Goal: Task Accomplishment & Management: Manage account settings

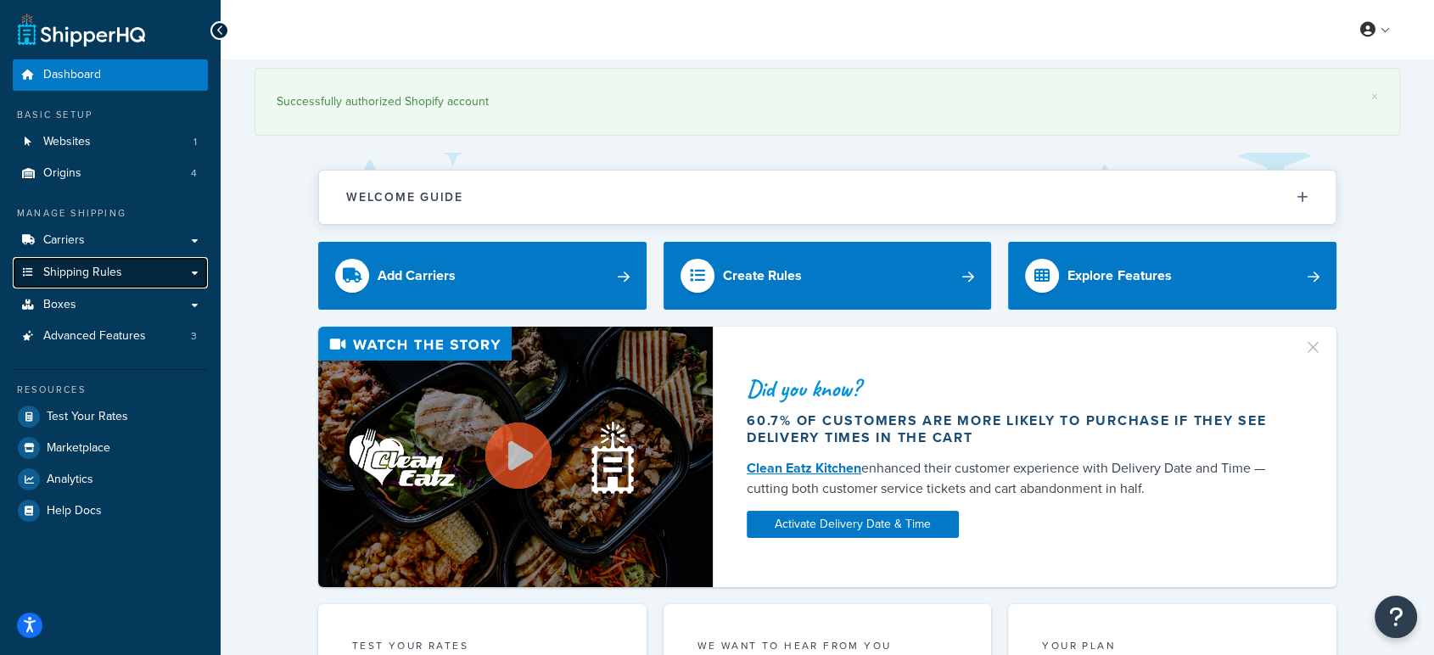
click at [102, 266] on span "Shipping Rules" at bounding box center [82, 273] width 79 height 14
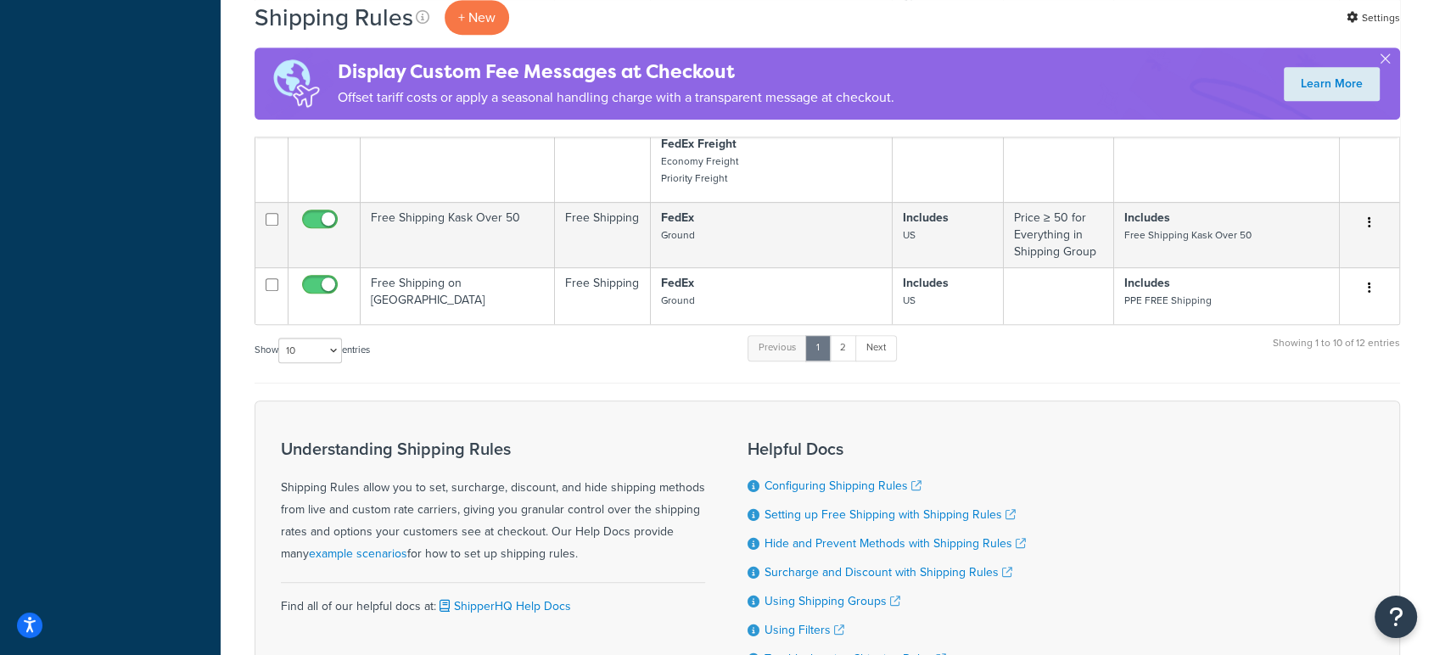
scroll to position [923, 0]
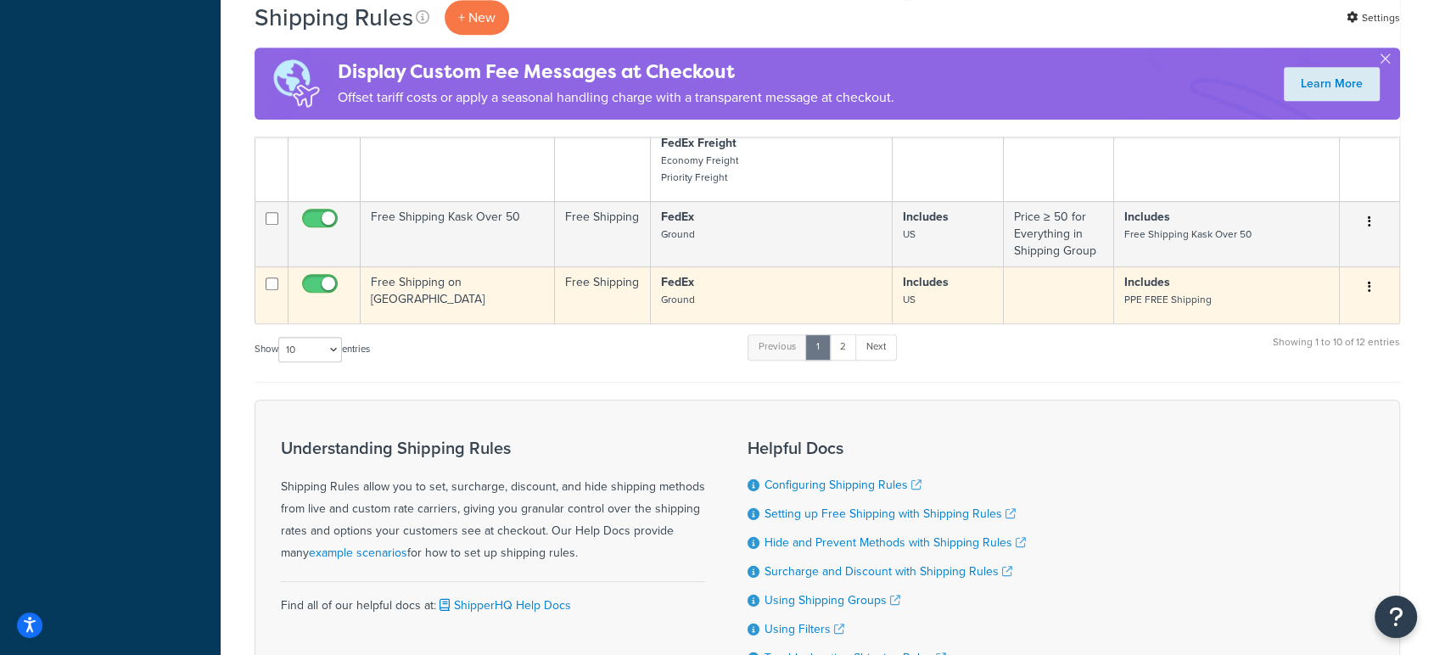
click at [521, 288] on td "Free Shipping on [GEOGRAPHIC_DATA]" at bounding box center [458, 294] width 194 height 57
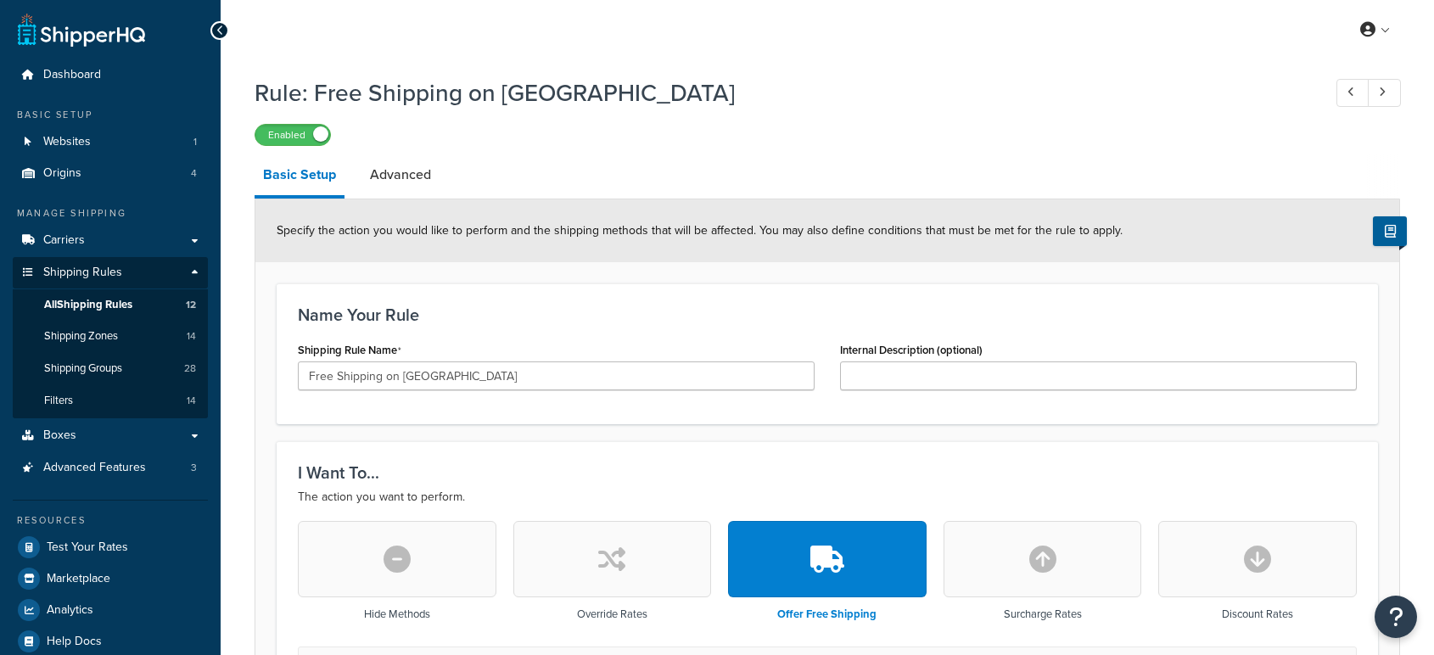
select select "SHIPPING_GROUP"
click at [388, 168] on link "Advanced" at bounding box center [400, 174] width 78 height 41
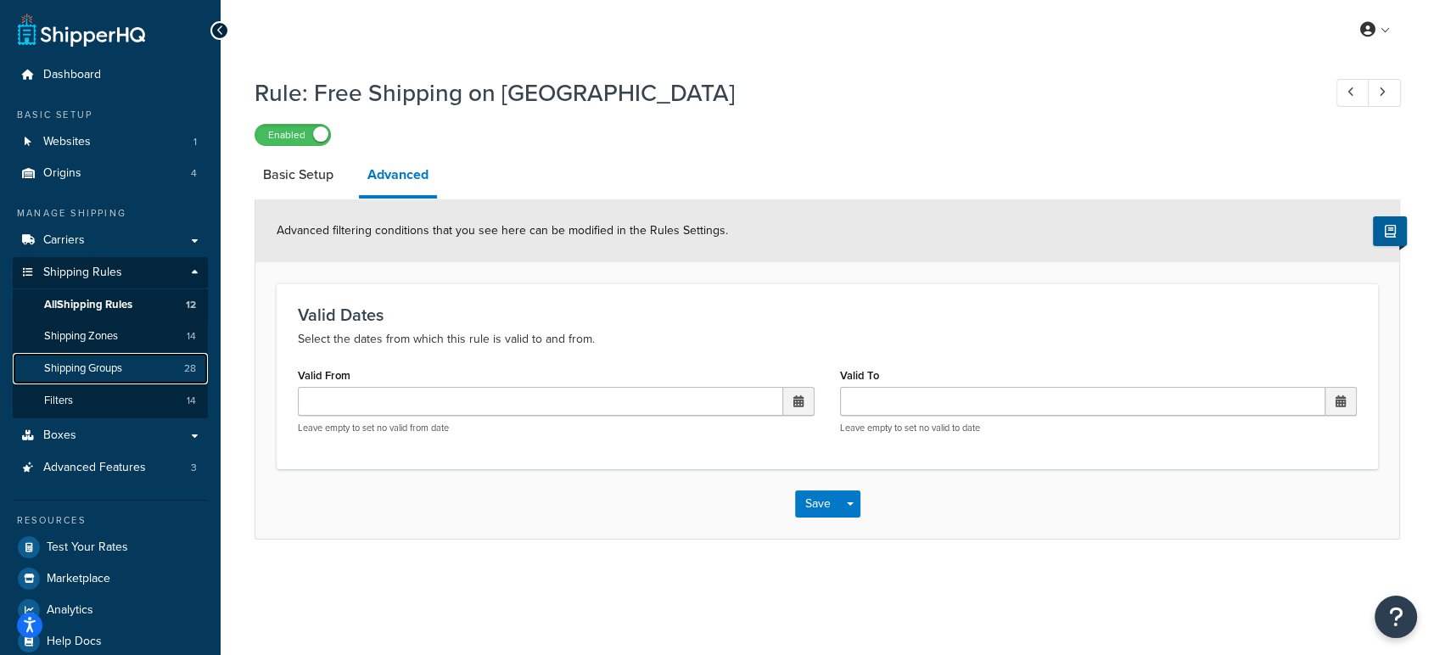
click at [93, 361] on span "Shipping Groups" at bounding box center [83, 368] width 78 height 14
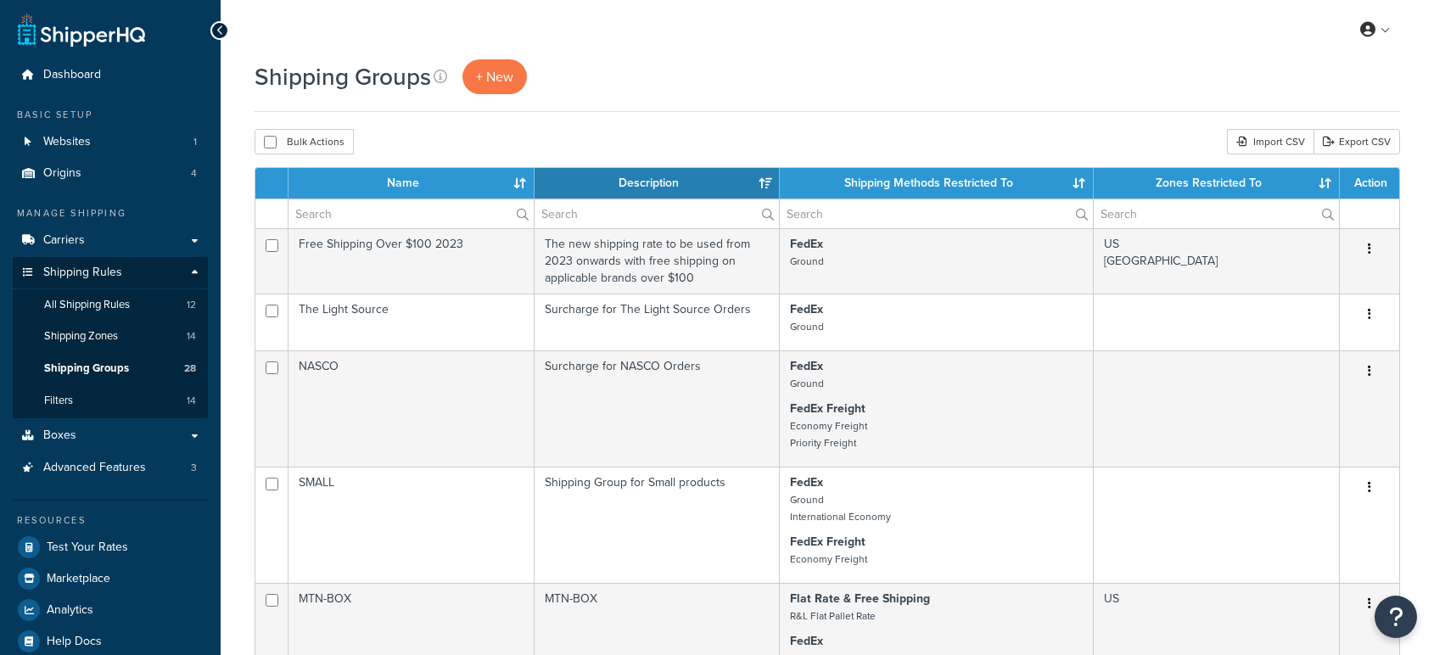
select select "15"
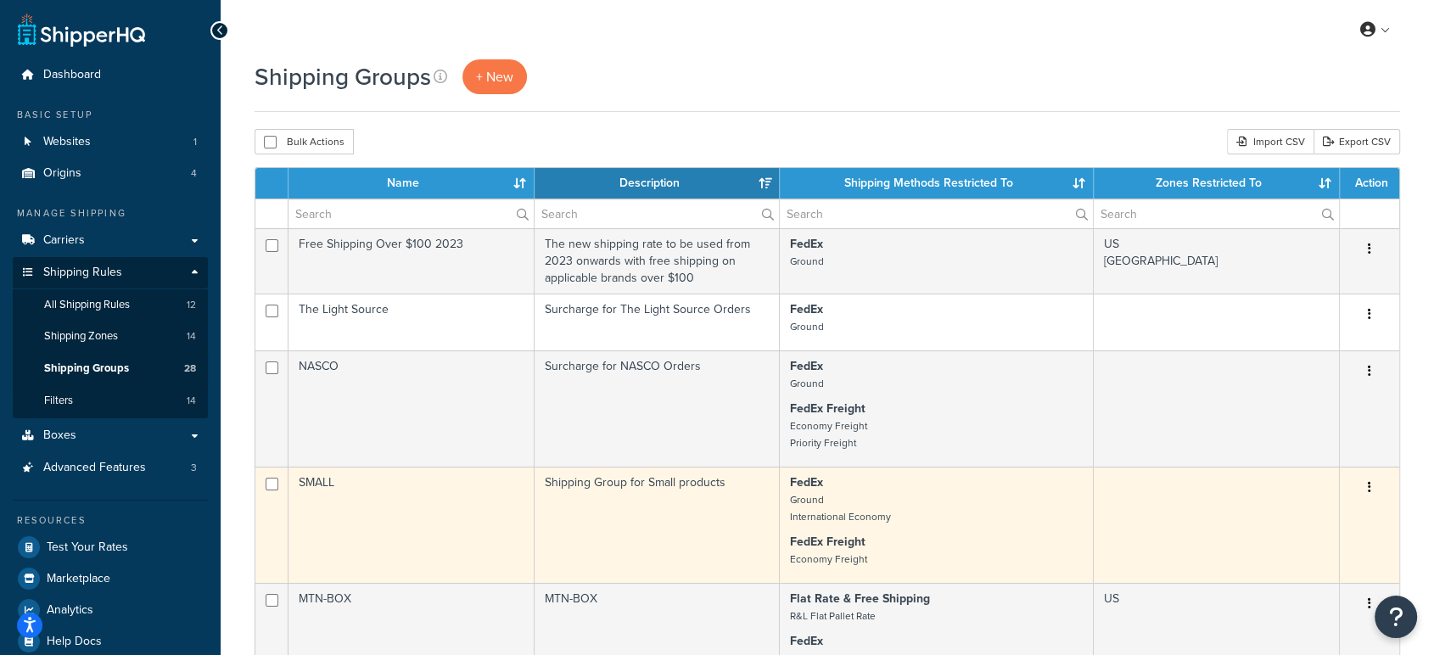
scroll to position [119, 0]
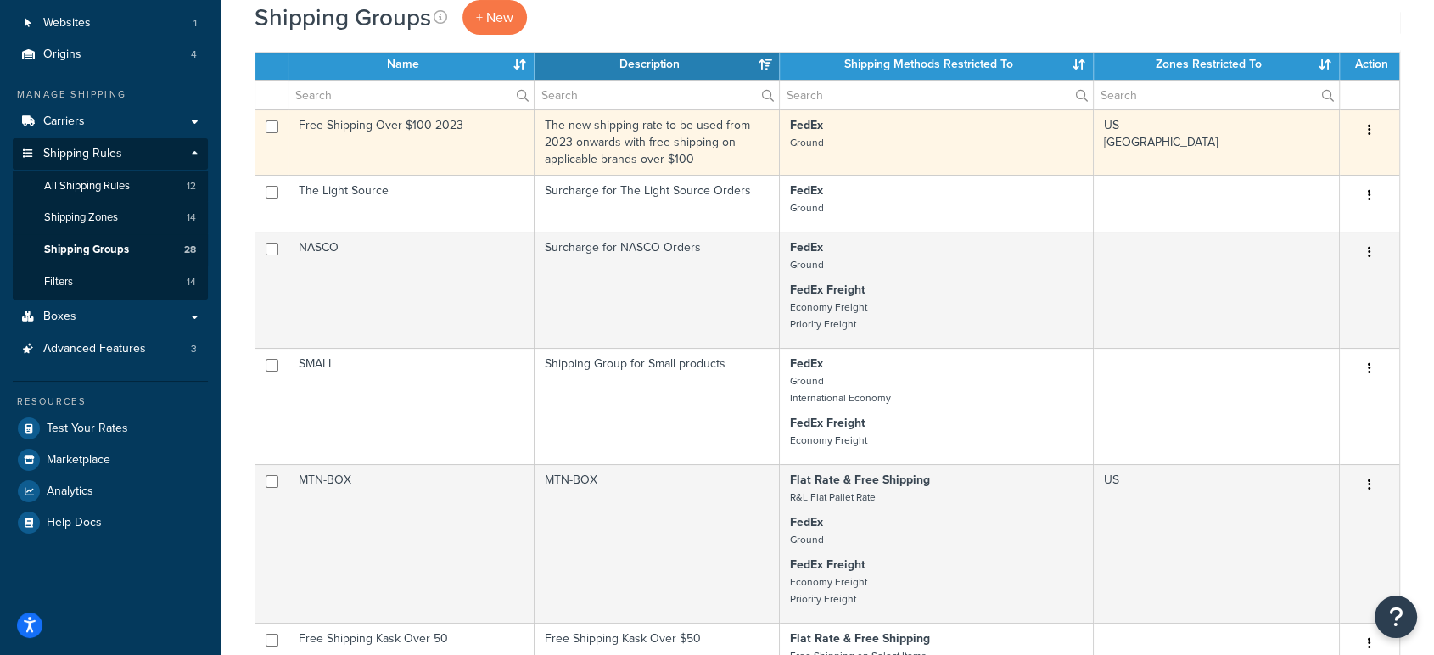
click at [434, 148] on td "Free Shipping Over $100 2023" at bounding box center [411, 141] width 246 height 65
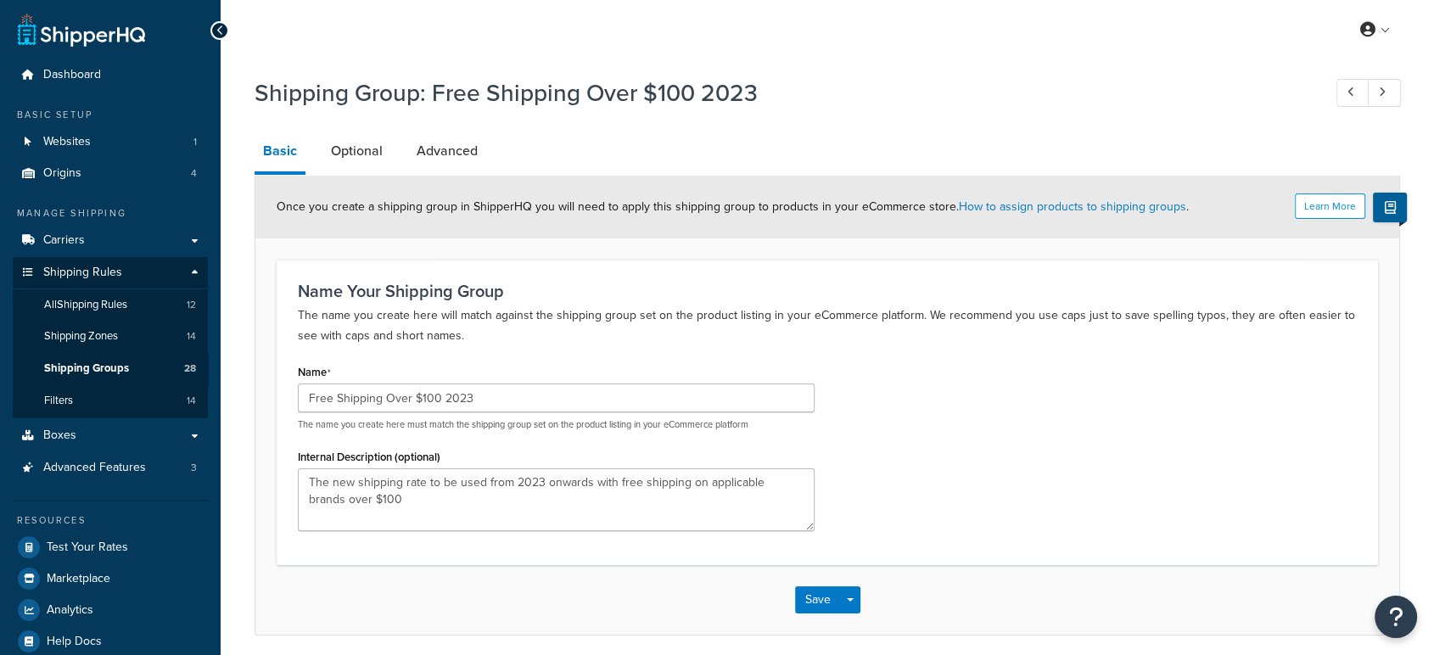
scroll to position [64, 0]
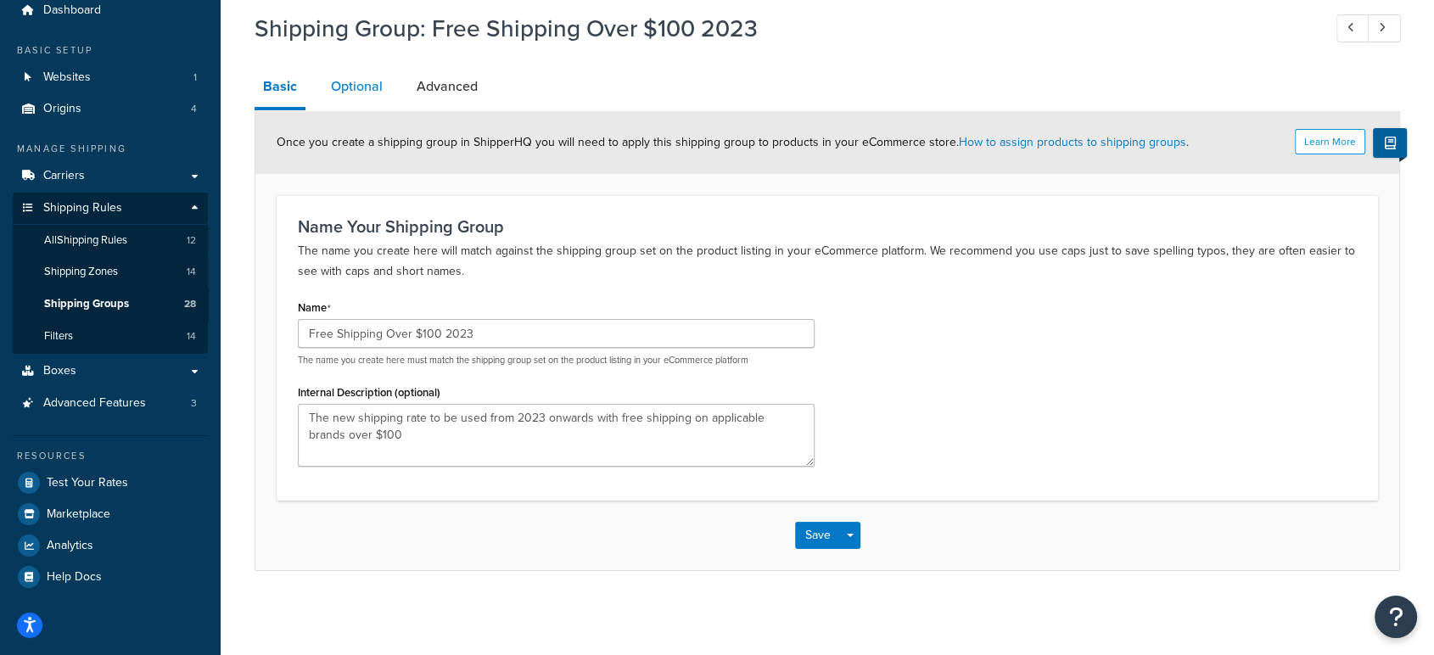
click at [366, 101] on link "Optional" at bounding box center [356, 86] width 69 height 41
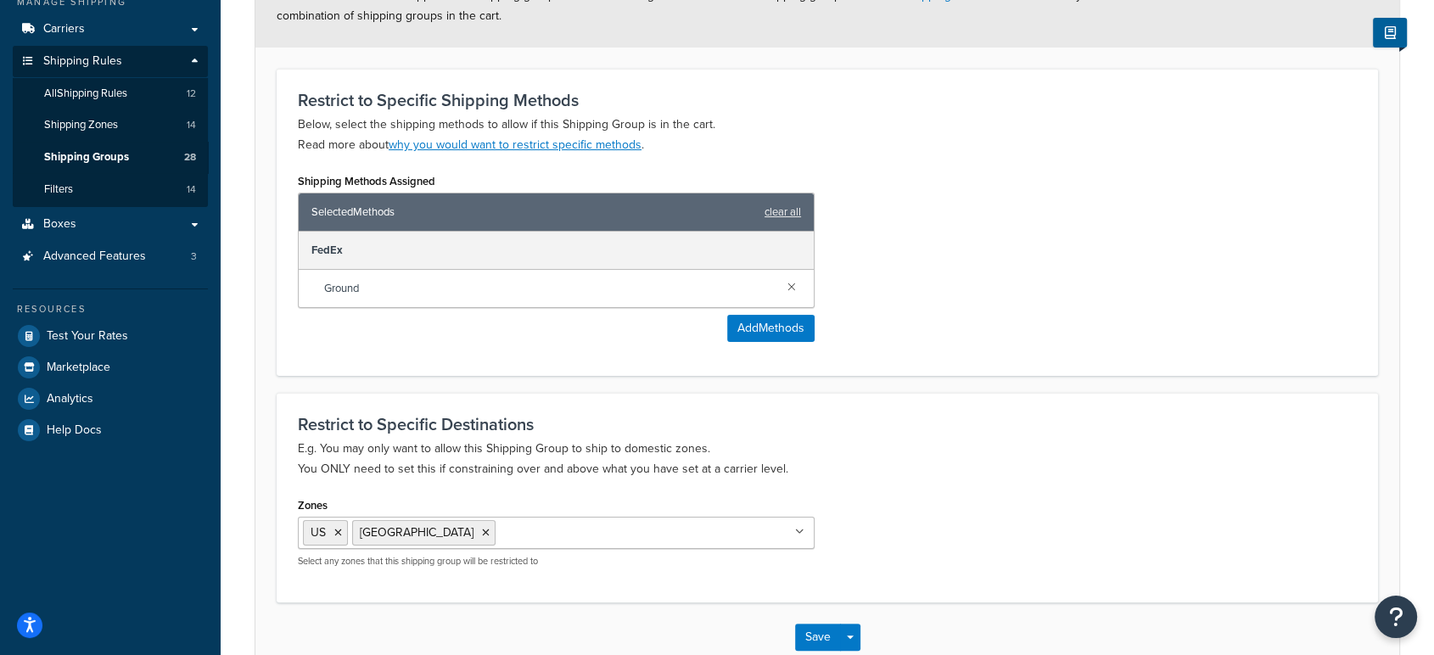
scroll to position [312, 0]
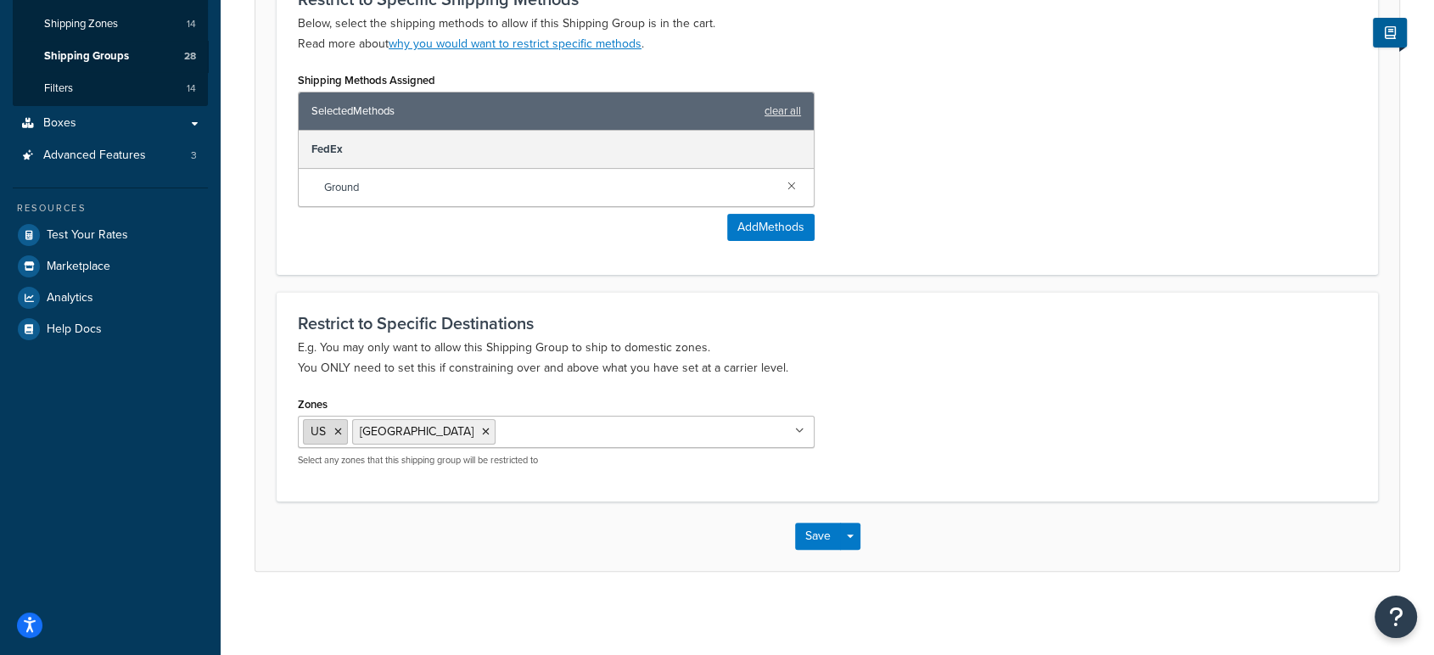
click at [336, 433] on icon at bounding box center [338, 432] width 8 height 10
click at [833, 531] on button "Save" at bounding box center [818, 536] width 46 height 27
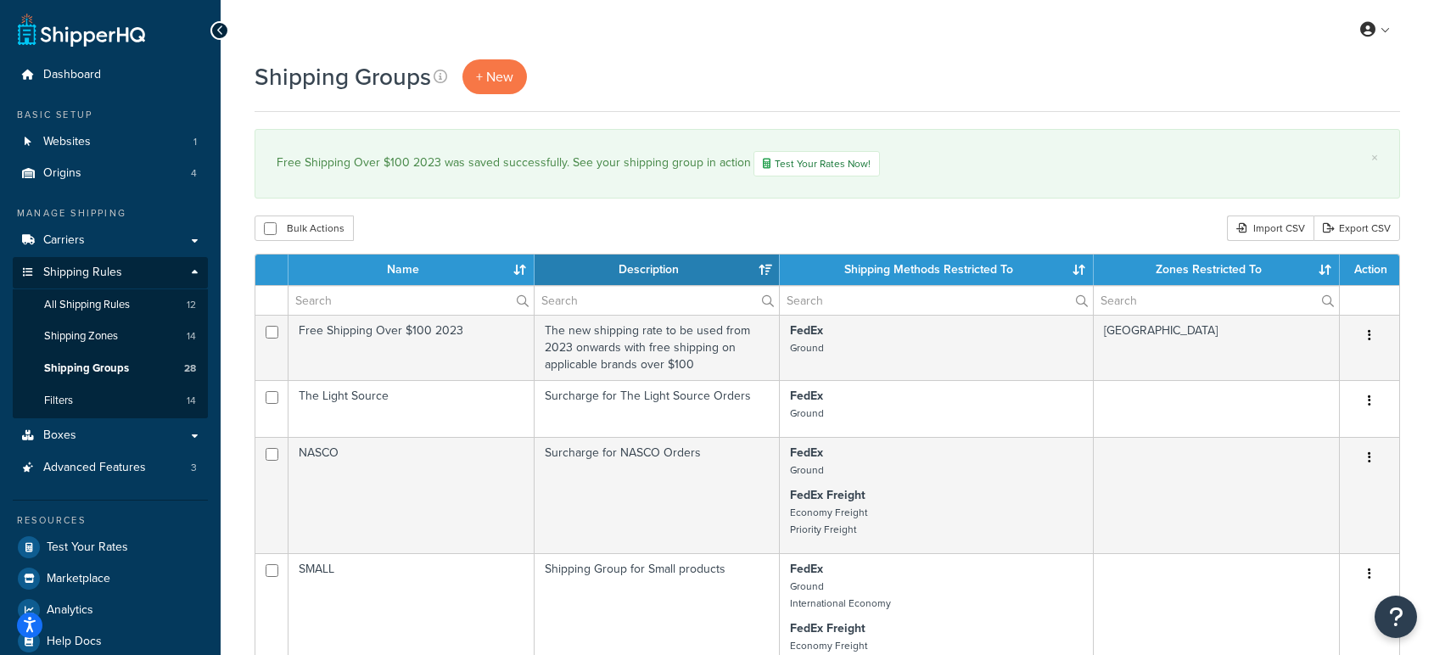
select select "15"
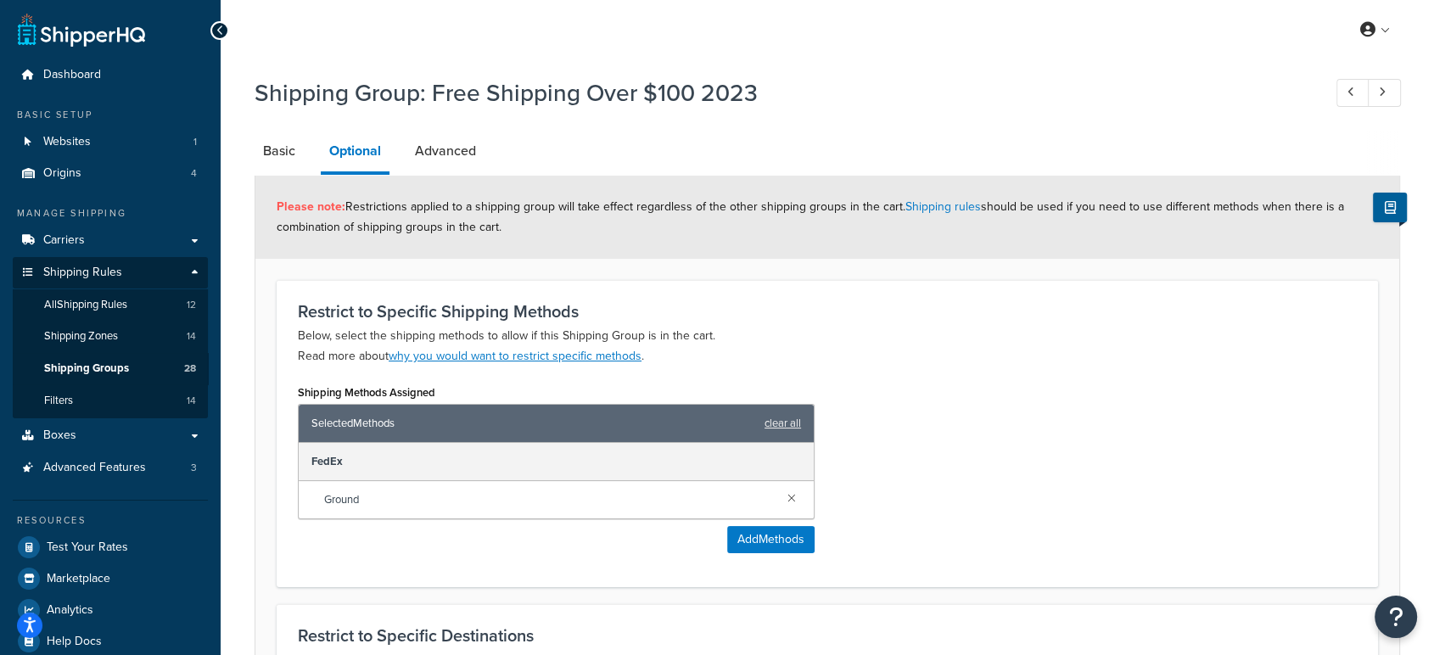
scroll to position [312, 0]
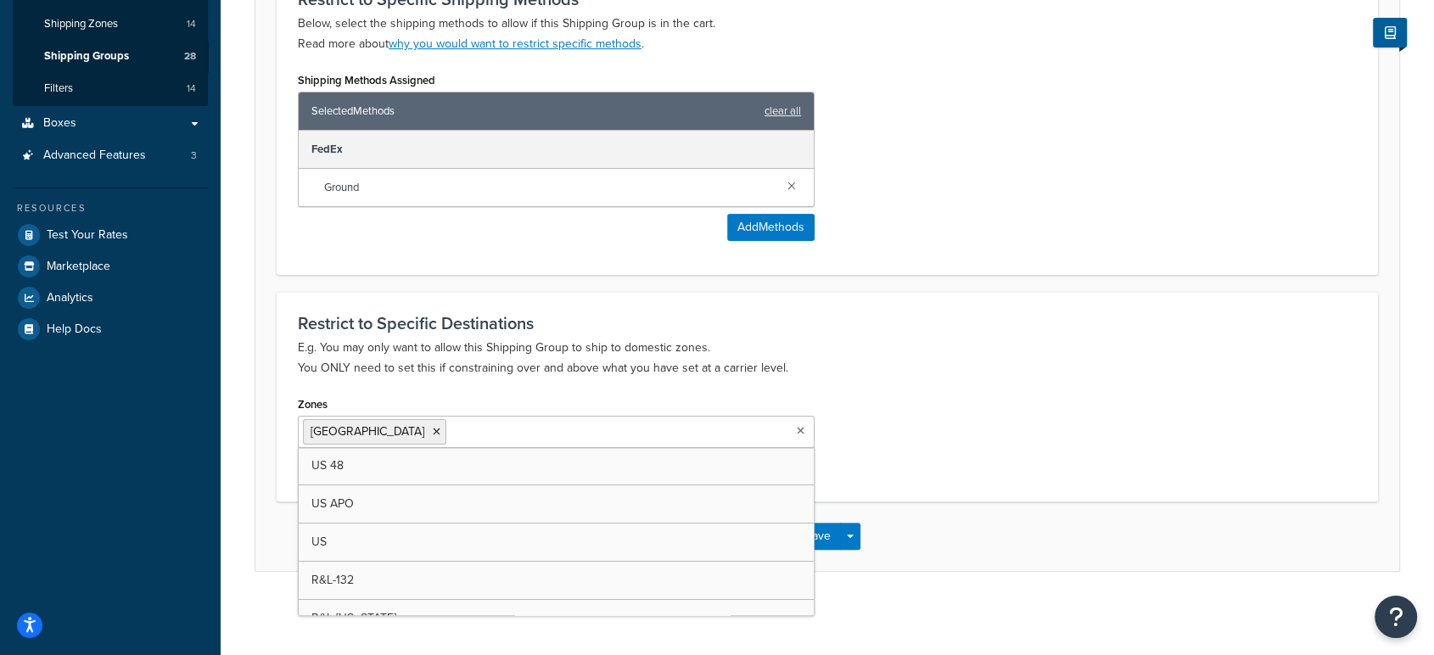
click at [451, 439] on input "Zones" at bounding box center [526, 431] width 150 height 19
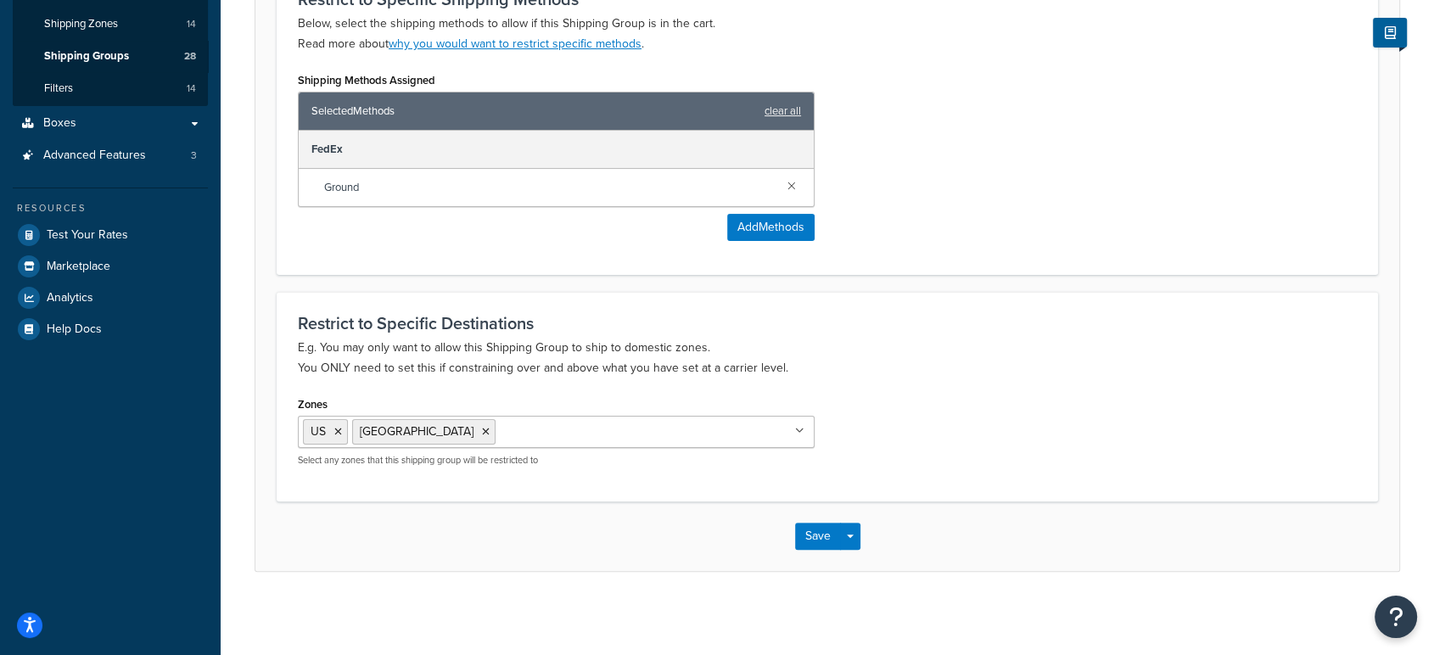
click at [889, 515] on div "Save Save Dropdown Save and Edit Save and Duplicate Save and Create New" at bounding box center [827, 536] width 1144 height 70
click at [818, 534] on button "Save" at bounding box center [818, 536] width 46 height 27
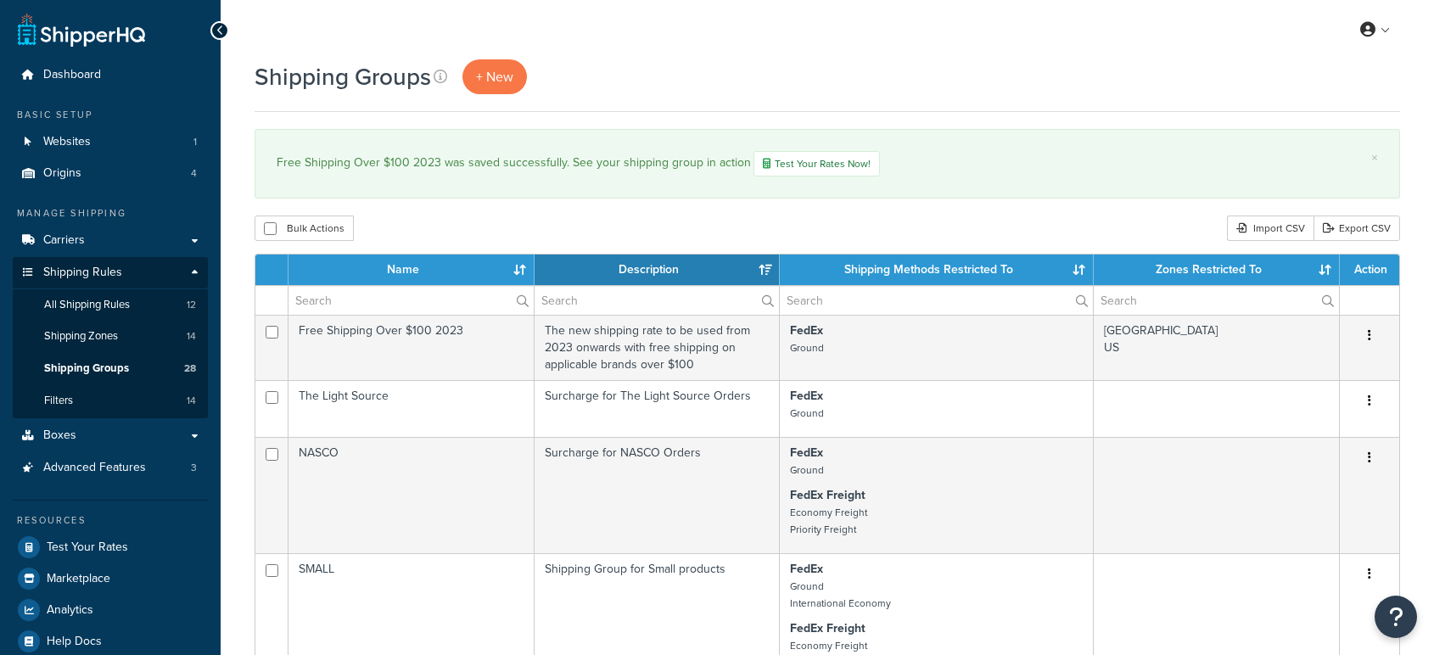
select select "15"
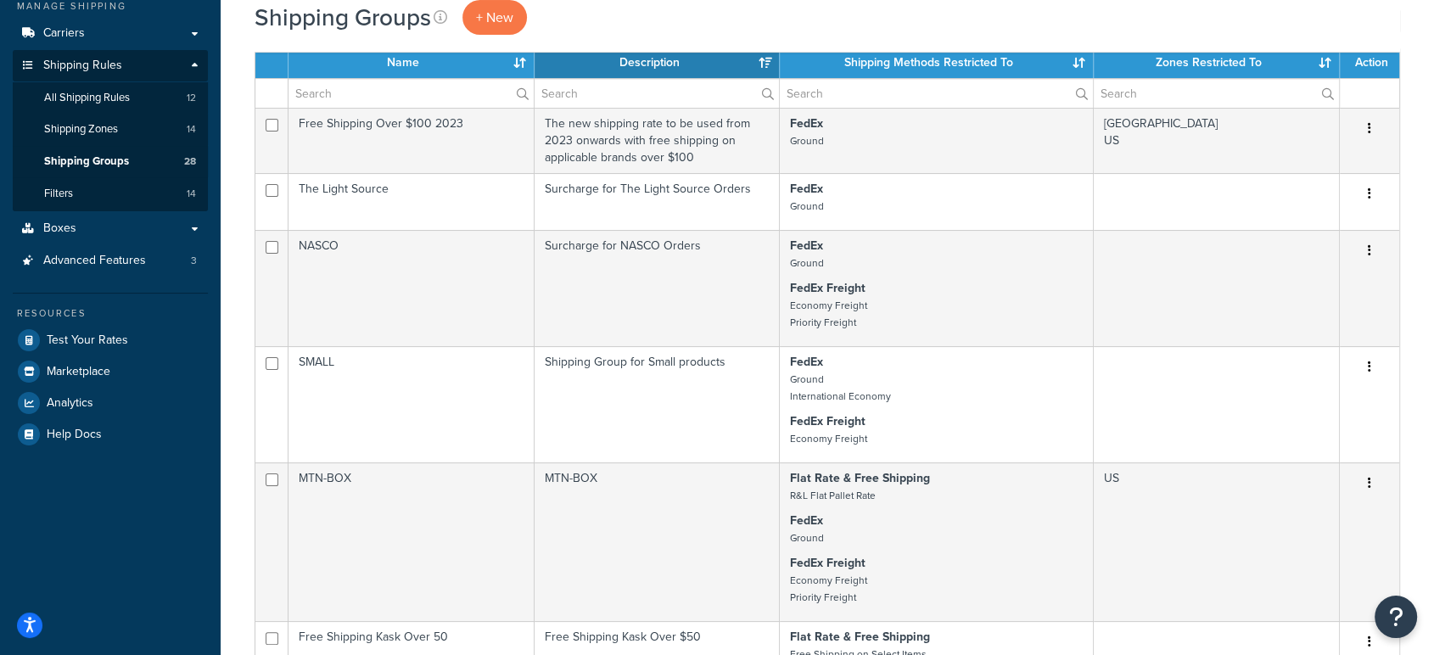
scroll to position [238, 0]
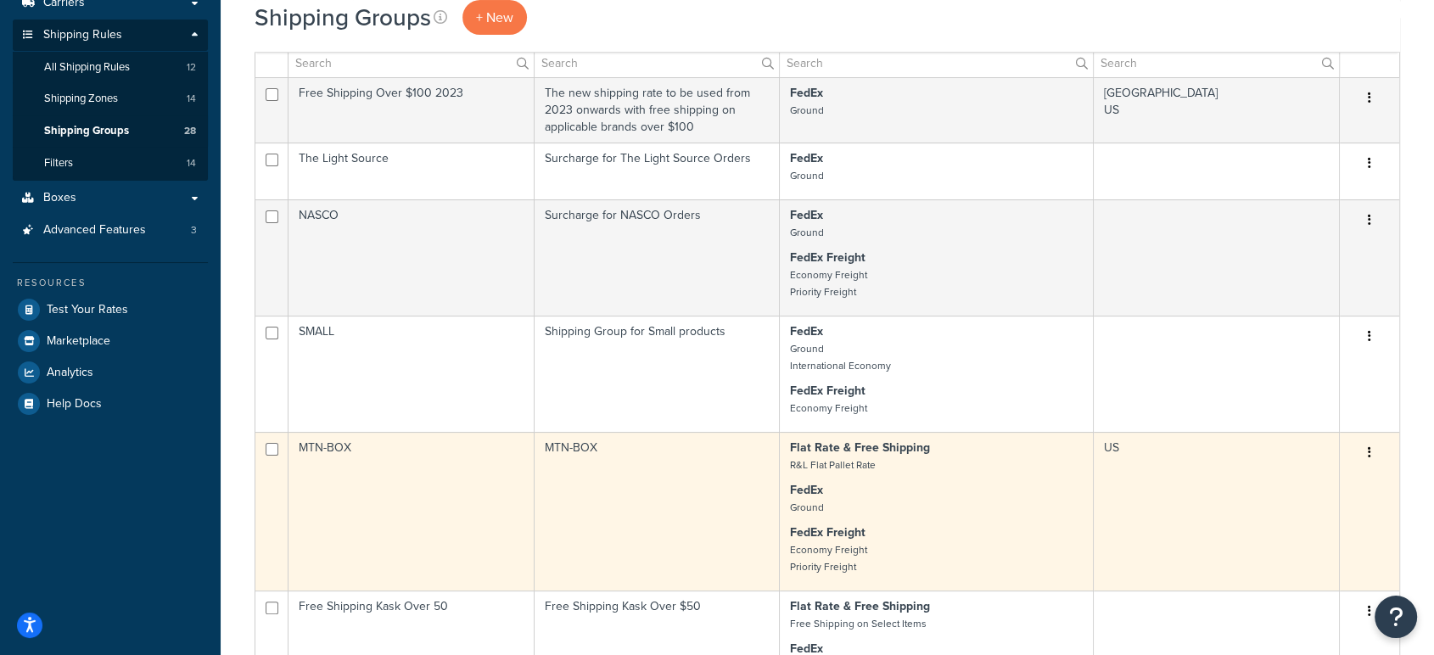
click at [450, 476] on td "MTN-BOX" at bounding box center [411, 511] width 246 height 159
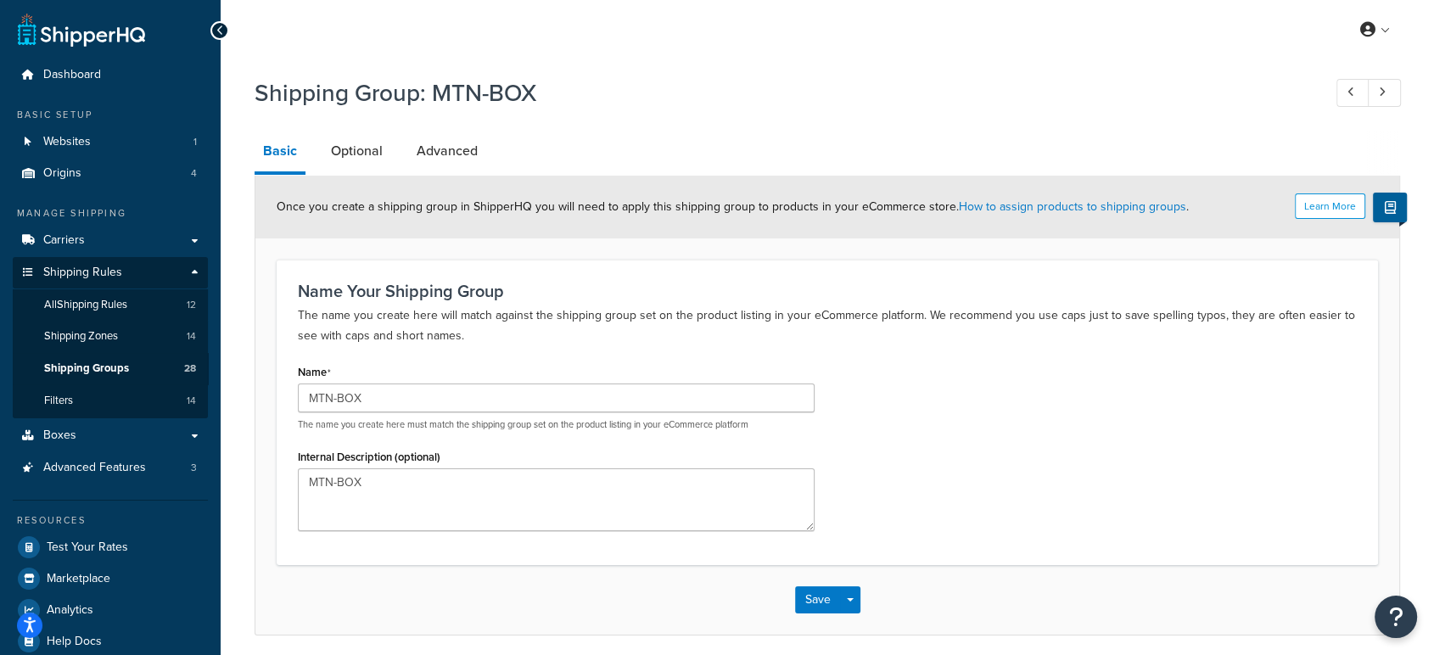
scroll to position [64, 0]
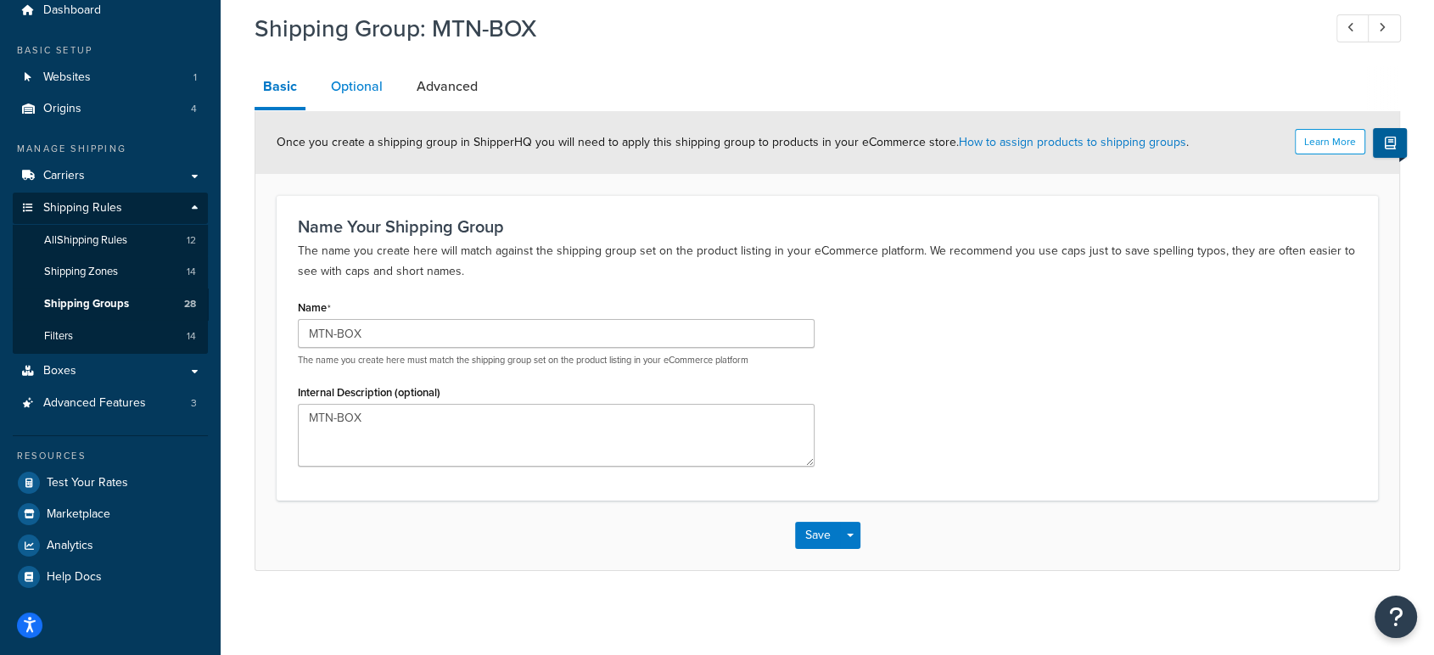
click at [347, 80] on link "Optional" at bounding box center [356, 86] width 69 height 41
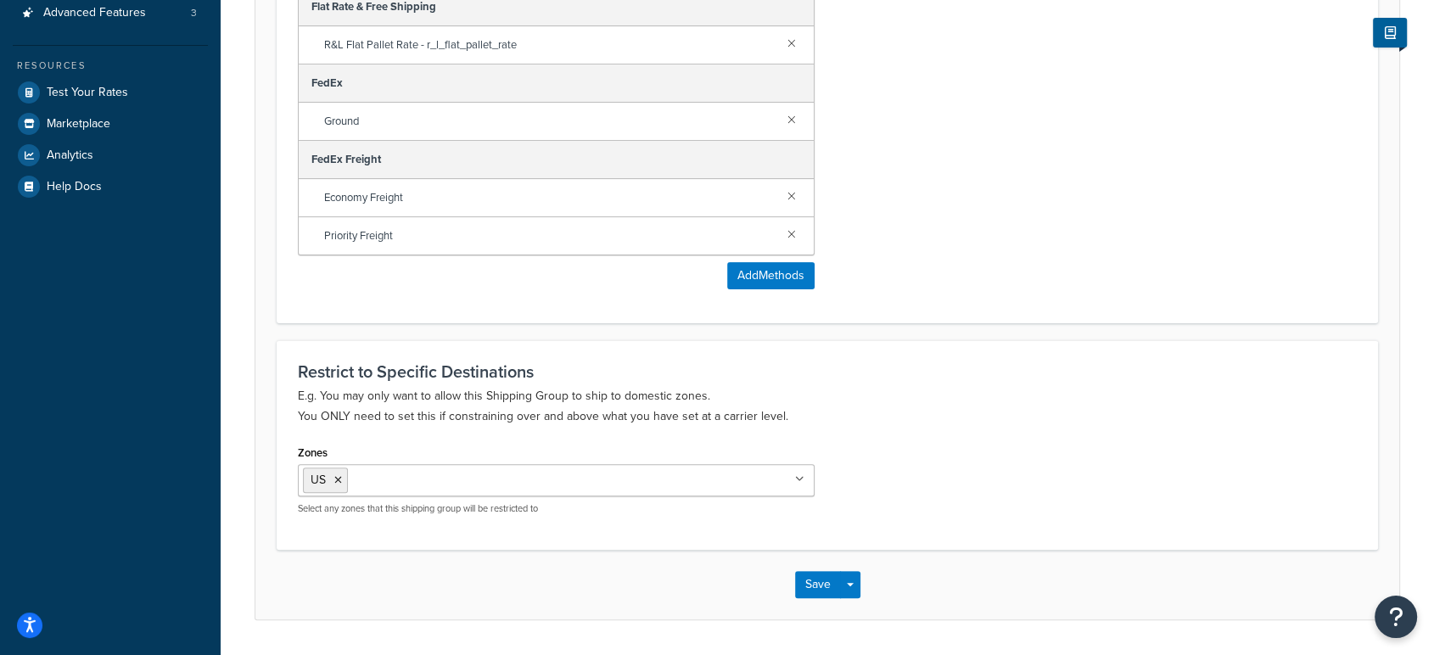
scroll to position [502, 0]
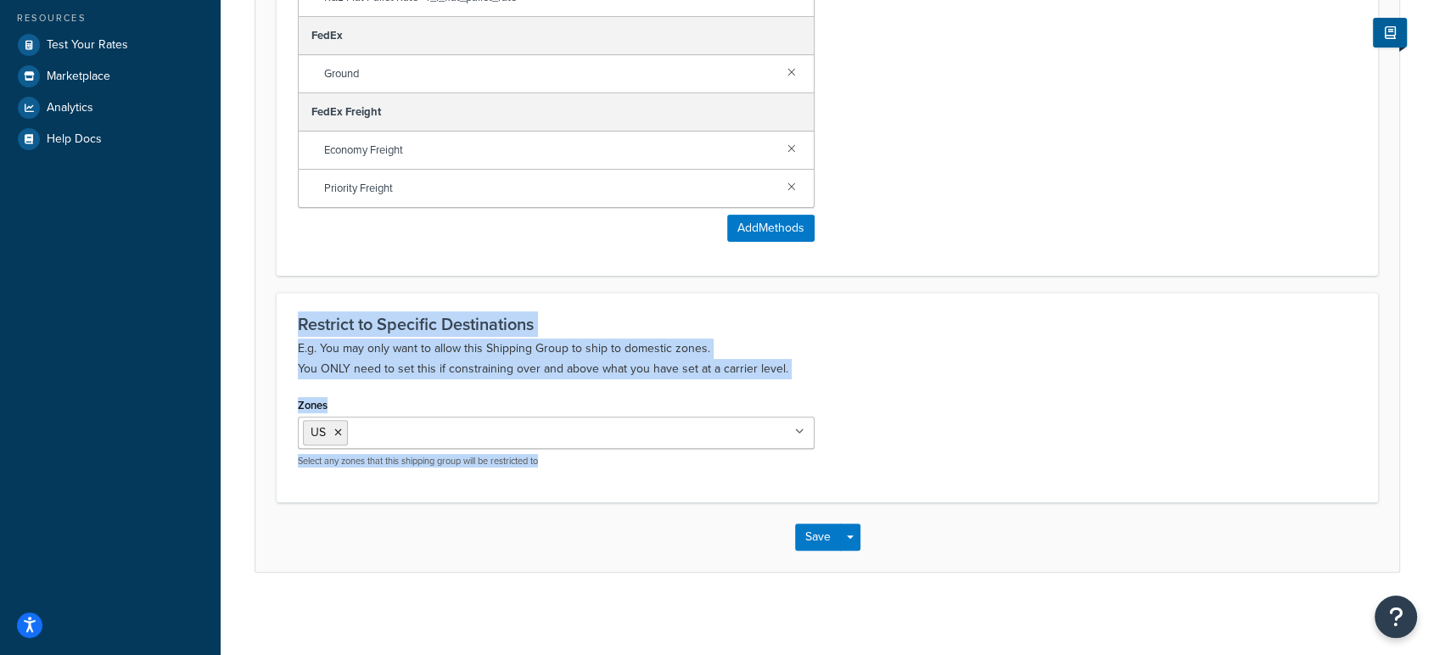
drag, startPoint x: 295, startPoint y: 320, endPoint x: 634, endPoint y: 469, distance: 370.0
click at [634, 469] on div "Restrict to Specific Destinations E.g. You may only want to allow this Shipping…" at bounding box center [827, 397] width 1101 height 209
copy div "Restrict to Specific Destinations E.g. You may only want to allow this Shipping…"
click at [882, 353] on p "E.g. You may only want to allow this Shipping Group to ship to domestic zones. …" at bounding box center [827, 359] width 1059 height 41
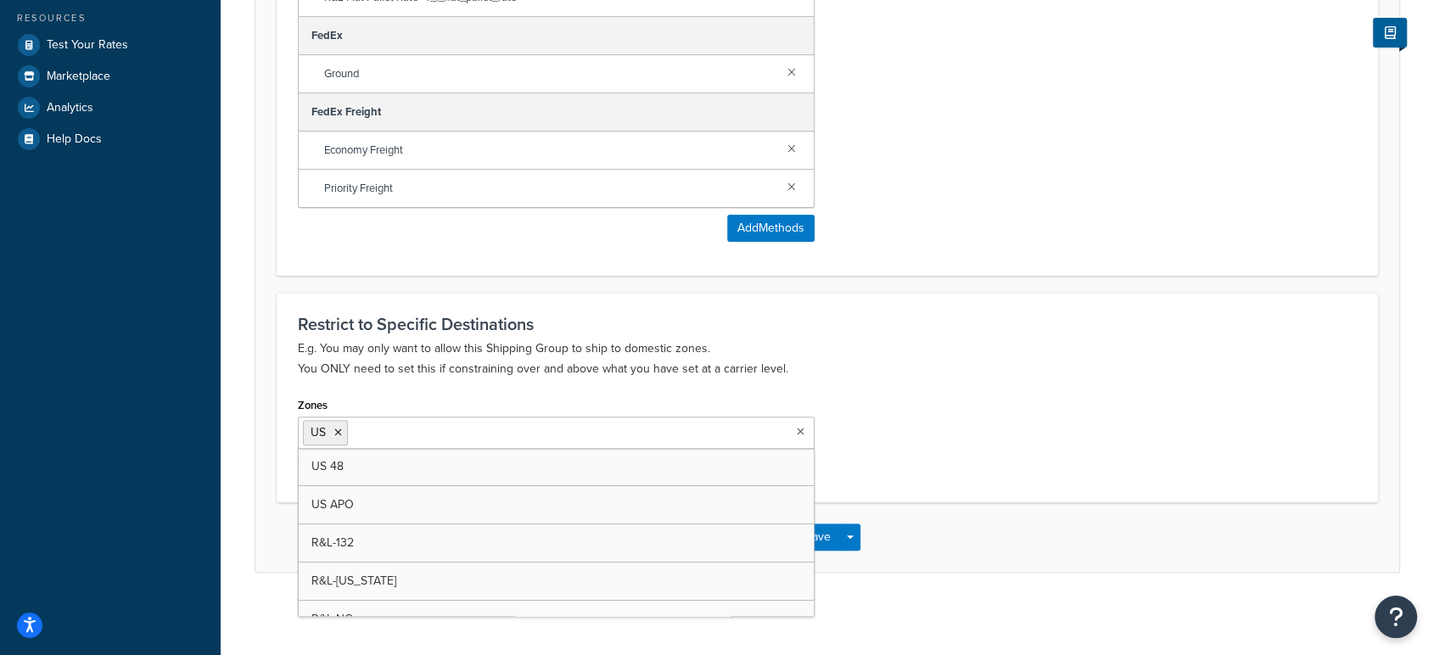
click at [590, 434] on ul "US" at bounding box center [556, 433] width 517 height 32
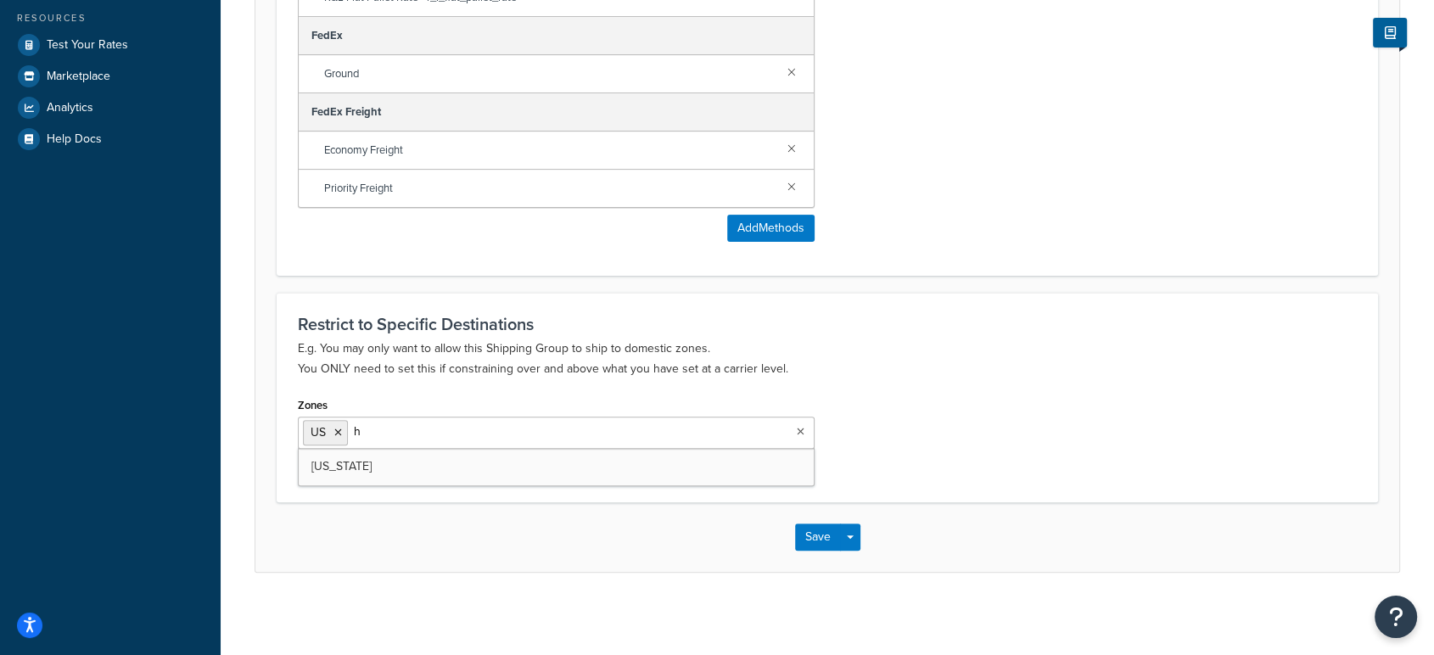
type input "ha"
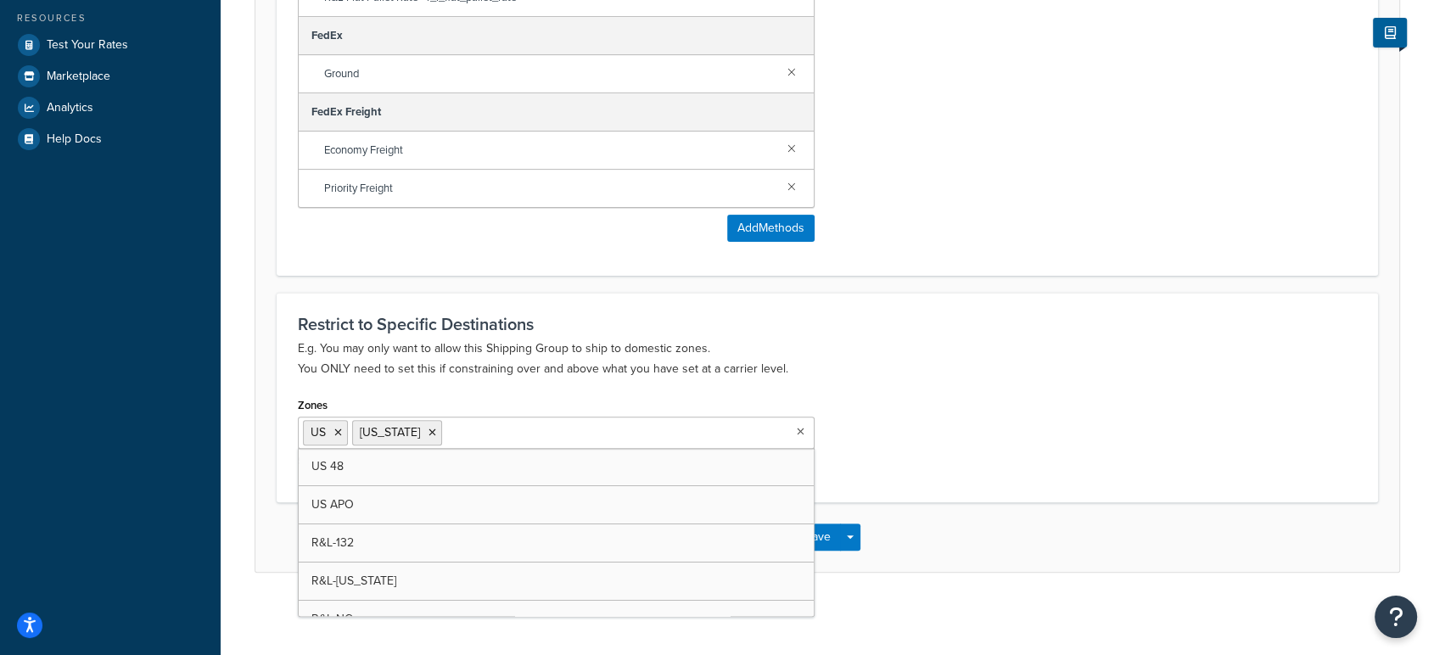
click at [928, 468] on div "Zones US Hawaii US 48 US APO R&L-132 R&L-Illinois R&L-NC R&L-Florida R&L-Texas …" at bounding box center [827, 436] width 1084 height 87
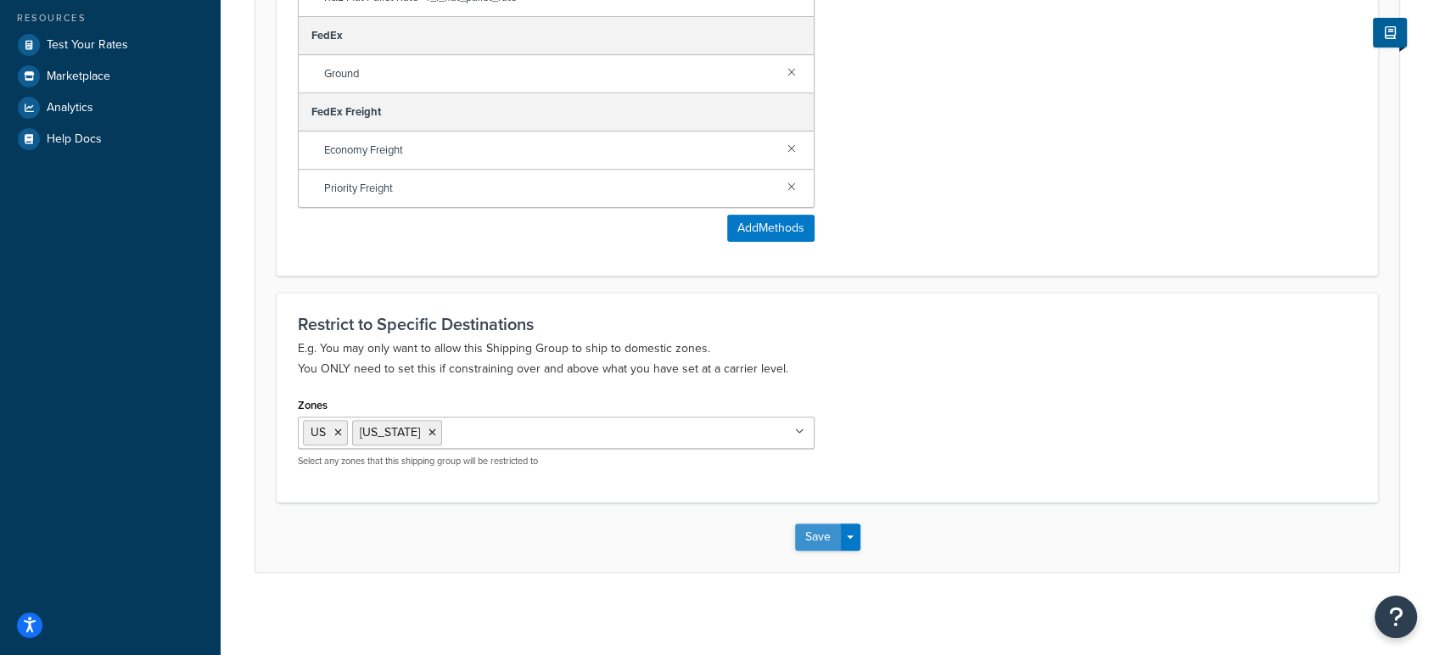
click at [802, 535] on button "Save" at bounding box center [818, 537] width 46 height 27
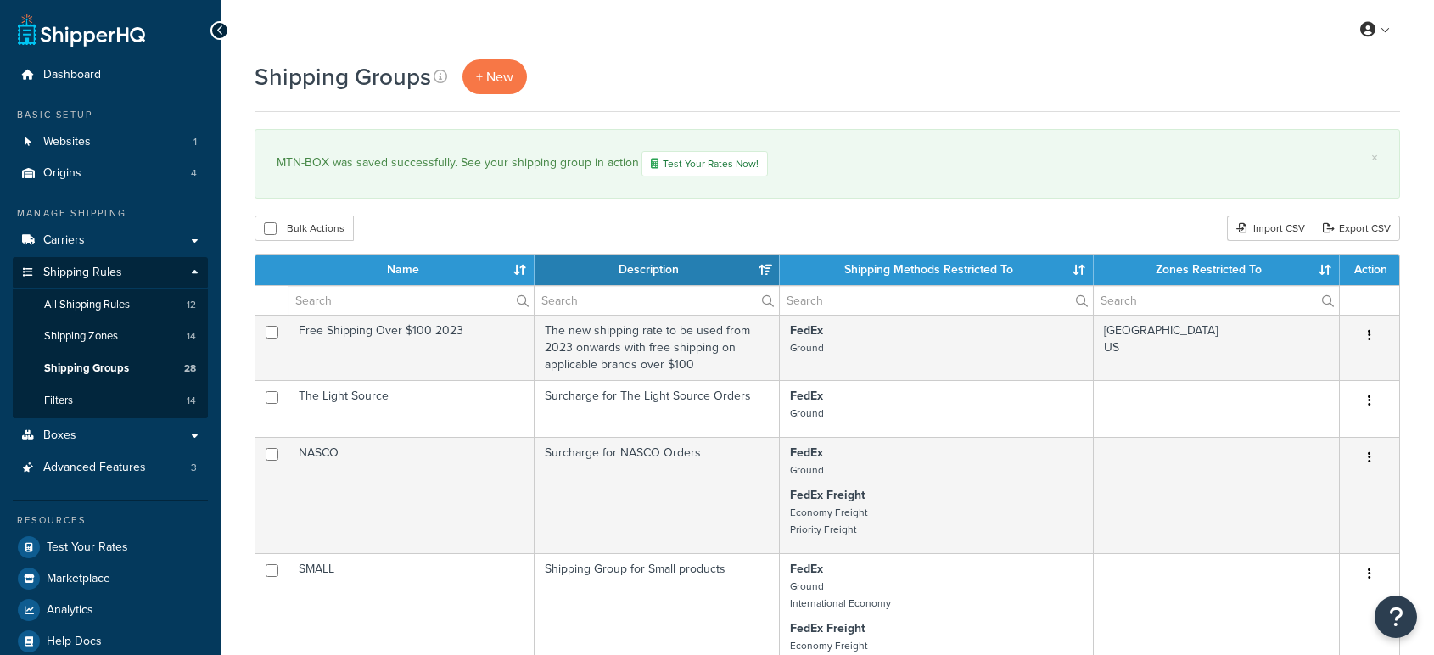
select select "15"
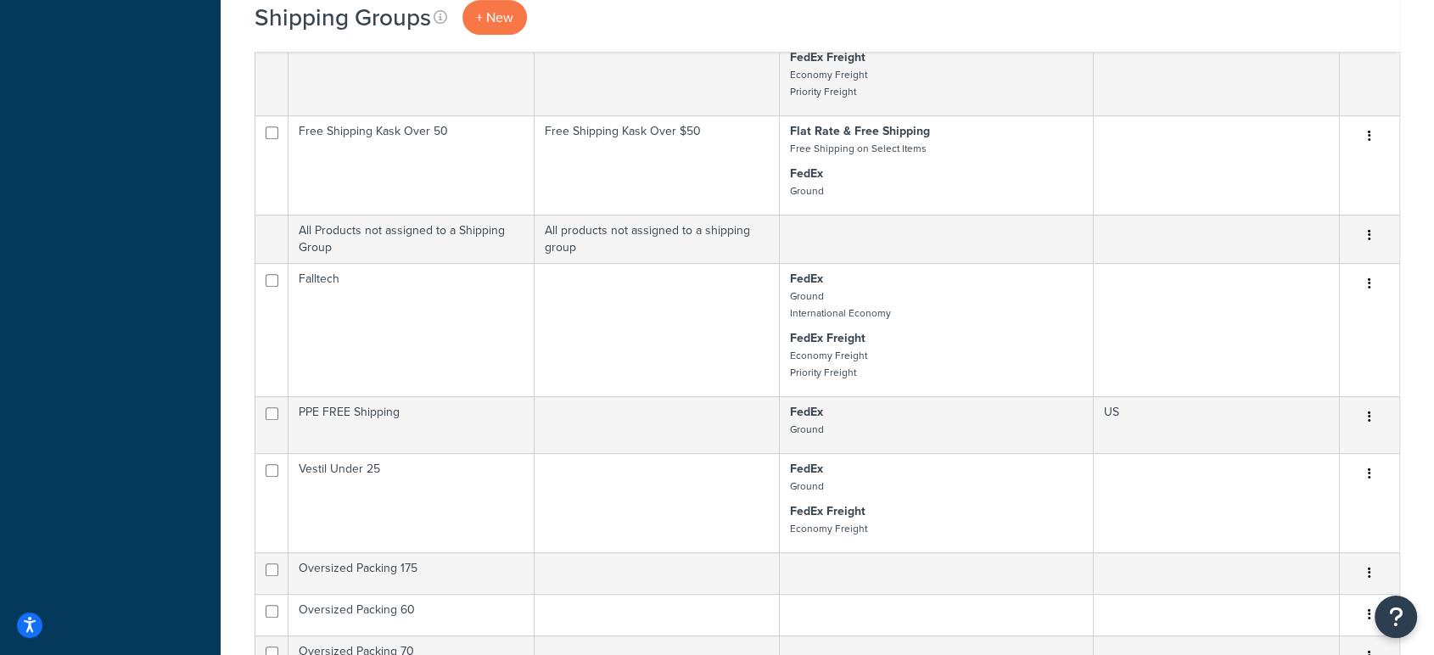
scroll to position [731, 0]
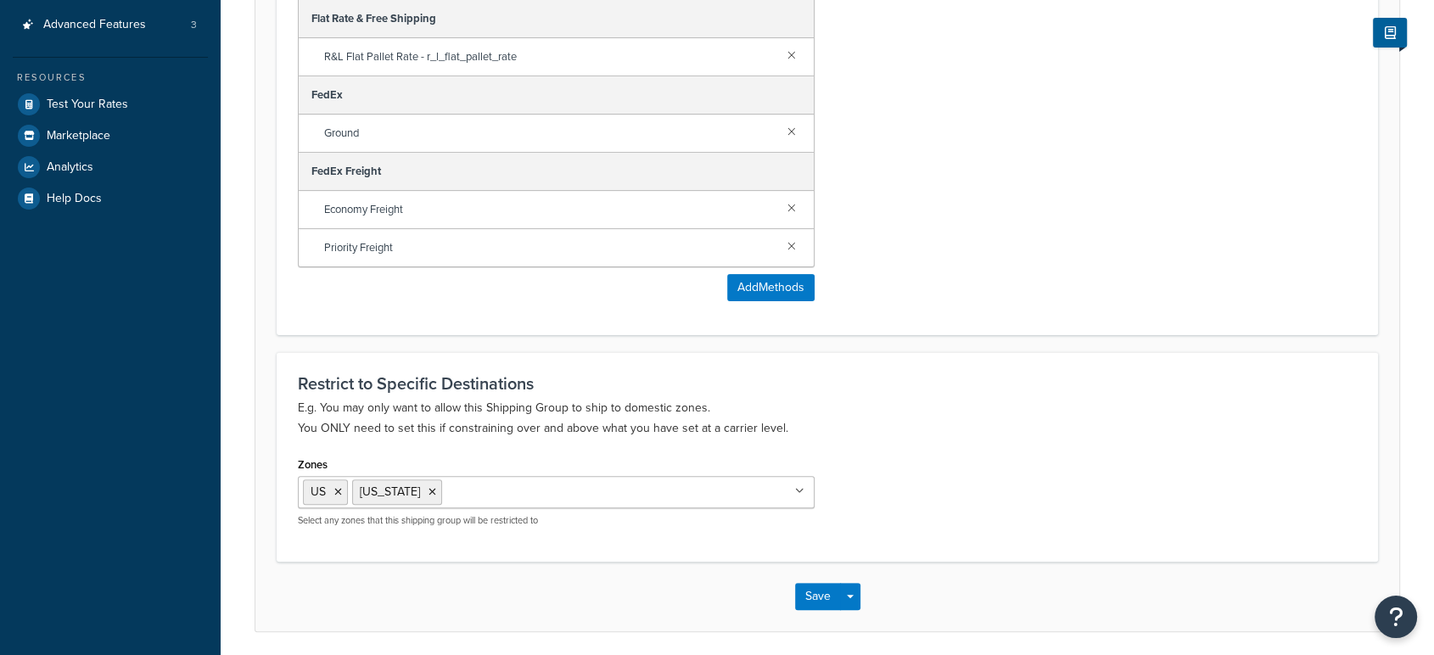
scroll to position [502, 0]
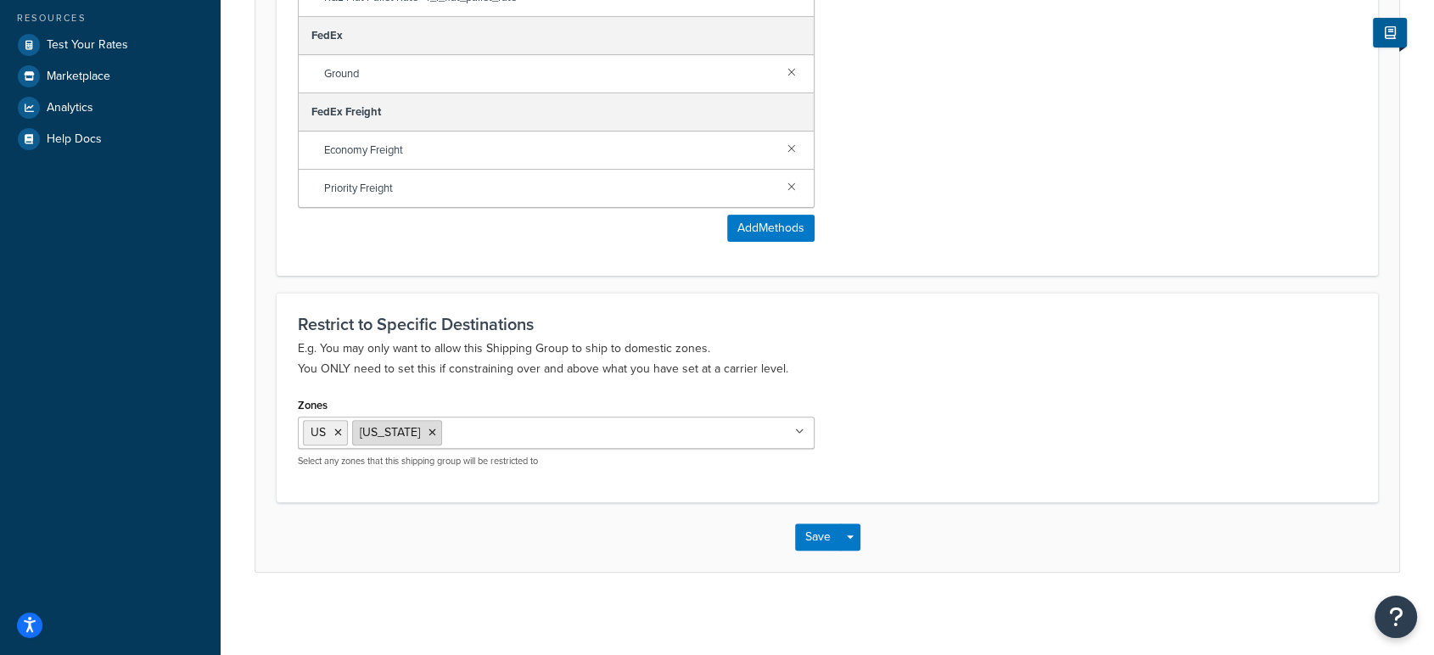
click at [429, 431] on icon at bounding box center [433, 433] width 8 height 10
click at [960, 406] on div "Zones US US 48 US APO R&L-132 R&L-[US_STATE] R&L-NC R&L-[US_STATE] R&L-[US_STAT…" at bounding box center [827, 436] width 1084 height 87
click at [813, 540] on button "Save" at bounding box center [818, 537] width 46 height 27
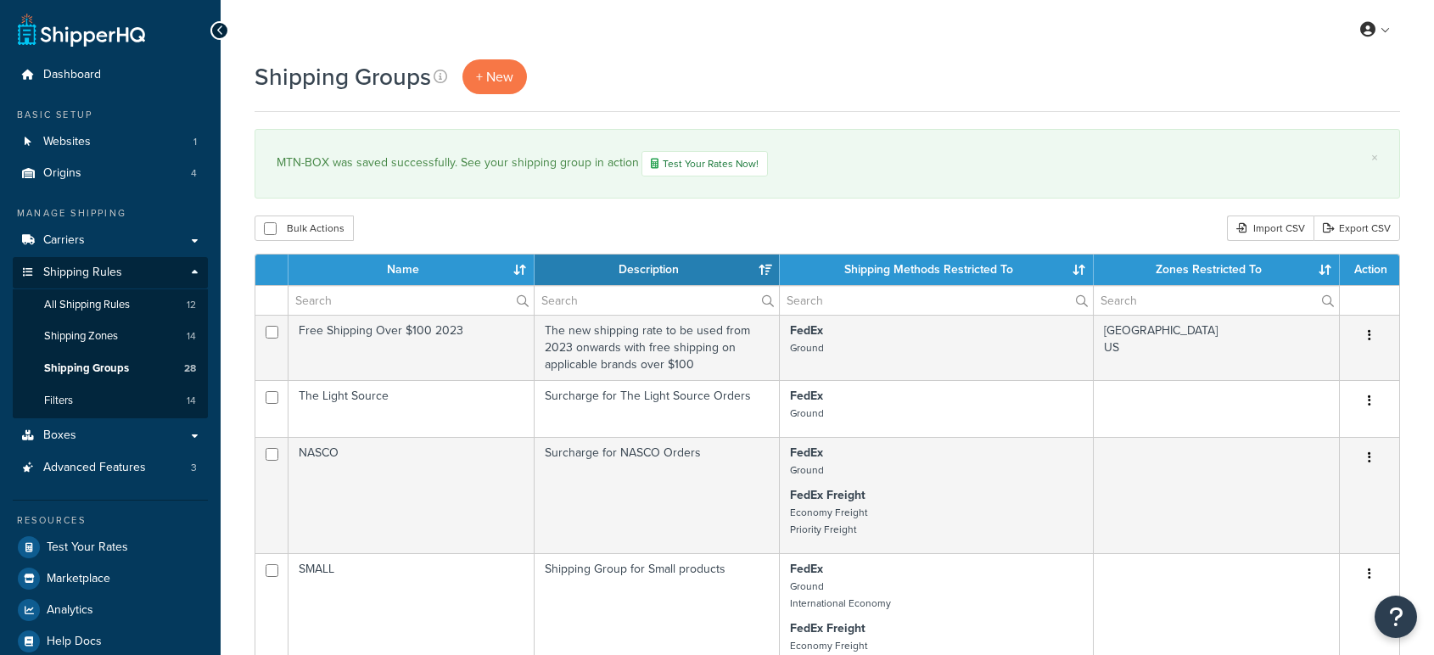
select select "15"
